Goal: Information Seeking & Learning: Learn about a topic

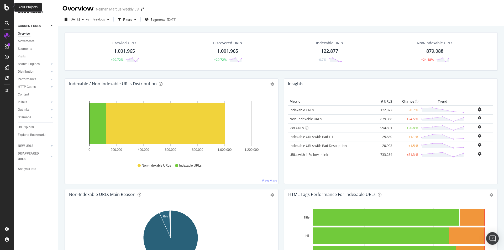
click at [4, 7] on icon at bounding box center [6, 7] width 5 height 6
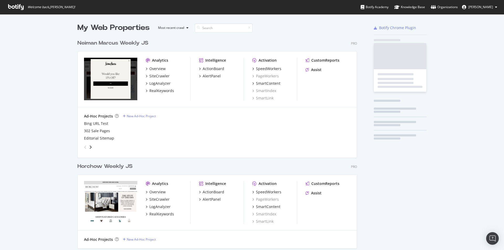
scroll to position [246, 496]
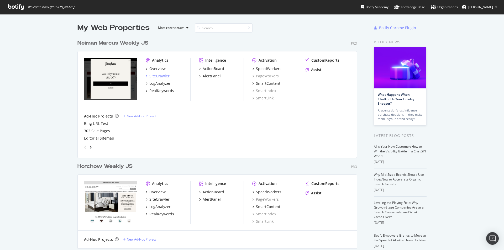
click at [163, 76] on div "SiteCrawler" at bounding box center [159, 75] width 20 height 5
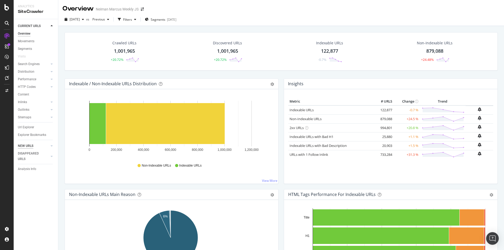
click at [31, 145] on div "NEW URLS" at bounding box center [25, 146] width 15 height 6
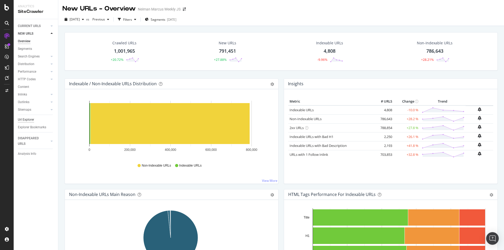
click at [23, 119] on div "Url Explorer" at bounding box center [26, 120] width 16 height 6
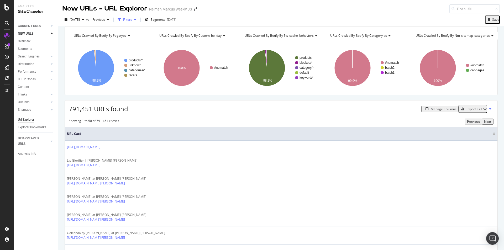
click at [132, 20] on div "Filters" at bounding box center [127, 19] width 9 height 4
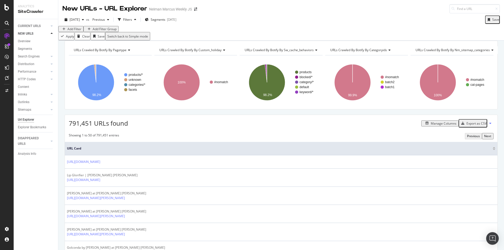
click at [98, 31] on div "Add Filter Group" at bounding box center [105, 29] width 24 height 4
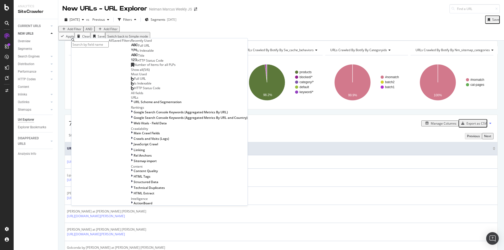
click at [115, 43] on div "Saved Filters" at bounding box center [121, 40] width 19 height 4
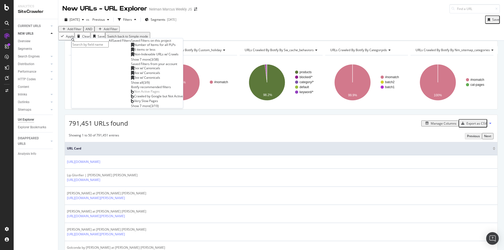
scroll to position [24, 0]
click at [131, 108] on div "Show 7 more" at bounding box center [140, 106] width 19 height 4
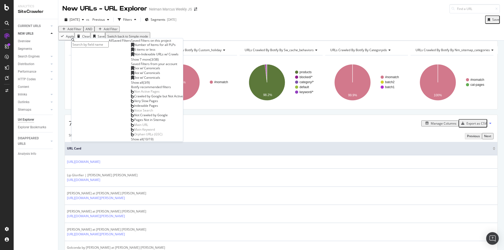
scroll to position [0, 0]
click at [131, 62] on div "Show 7 more" at bounding box center [140, 59] width 19 height 4
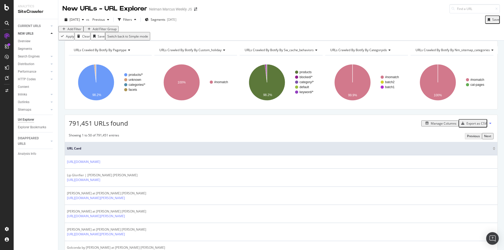
click at [229, 32] on div "Add Filter Add Filter Group" at bounding box center [281, 29] width 446 height 6
